Goal: Task Accomplishment & Management: Use online tool/utility

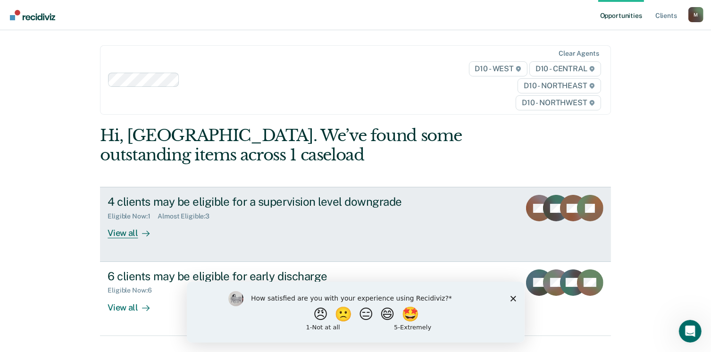
click at [126, 232] on div "View all" at bounding box center [134, 229] width 53 height 18
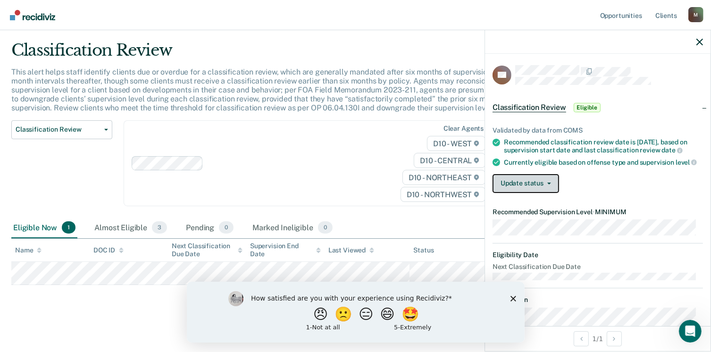
click at [543, 184] on span "button" at bounding box center [547, 183] width 8 height 2
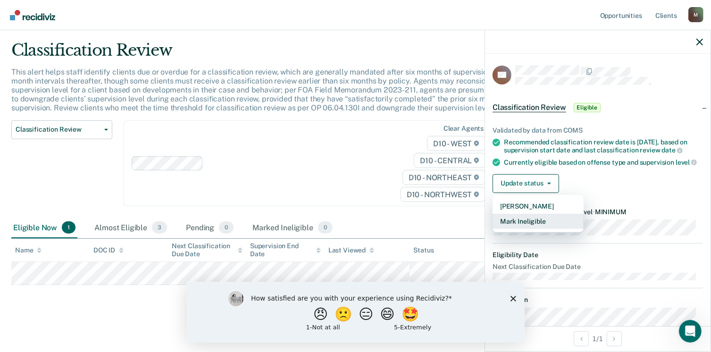
click at [521, 225] on button "Mark Ineligible" at bounding box center [537, 221] width 91 height 15
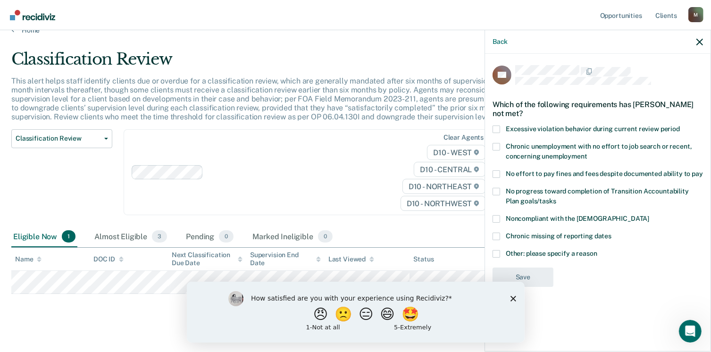
scroll to position [25, 0]
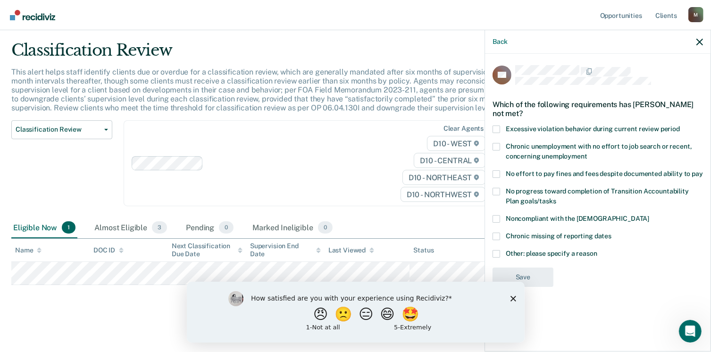
click at [509, 302] on div "How satisfied are you with your experience using Recidiviz? 😠 🙁 😑 😄 🤩 1 - Not a…" at bounding box center [355, 311] width 338 height 61
click at [510, 299] on icon "Close survey" at bounding box center [513, 298] width 6 height 6
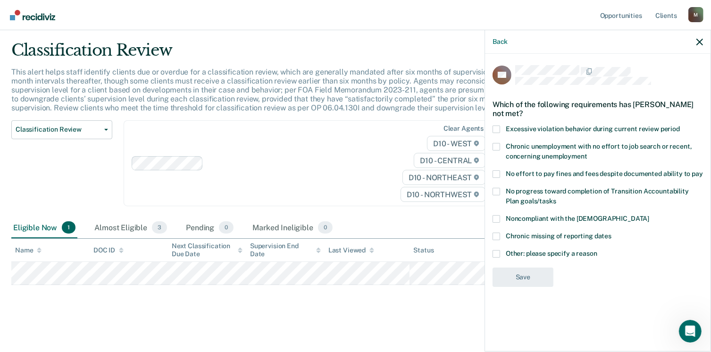
click at [495, 219] on span at bounding box center [496, 219] width 8 height 8
click at [649, 215] on input "Noncompliant with the [DEMOGRAPHIC_DATA]" at bounding box center [649, 215] width 0 height 0
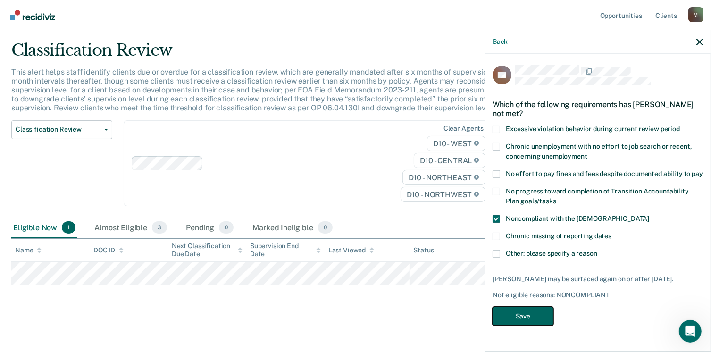
click at [511, 313] on button "Save" at bounding box center [522, 315] width 61 height 19
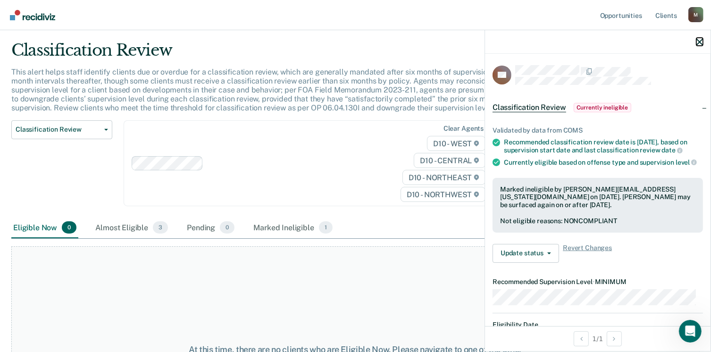
click at [697, 41] on icon "button" at bounding box center [699, 42] width 7 height 7
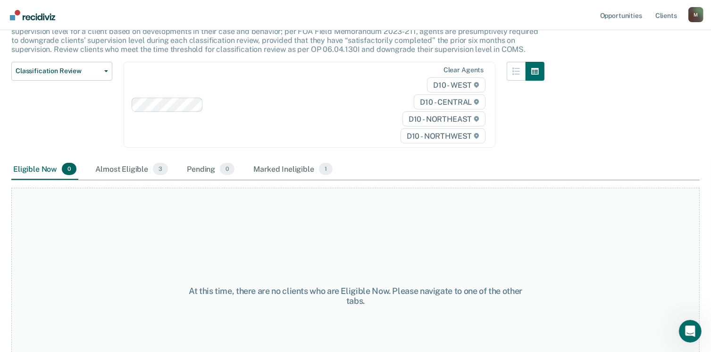
scroll to position [0, 0]
